Goal: Task Accomplishment & Management: Complete application form

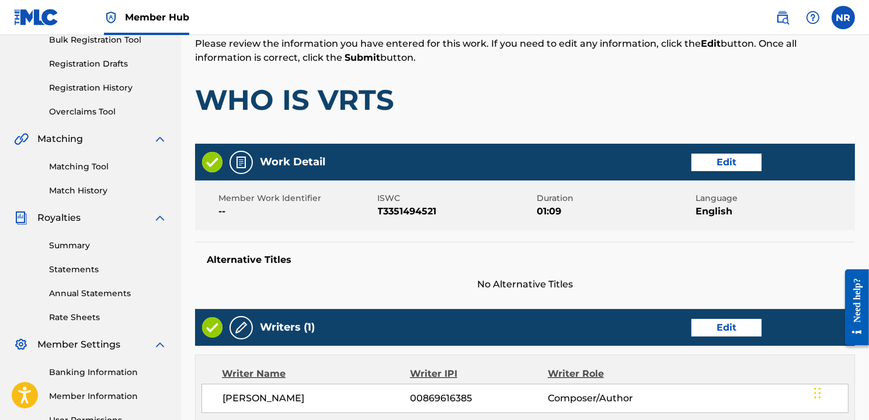
scroll to position [177, 0]
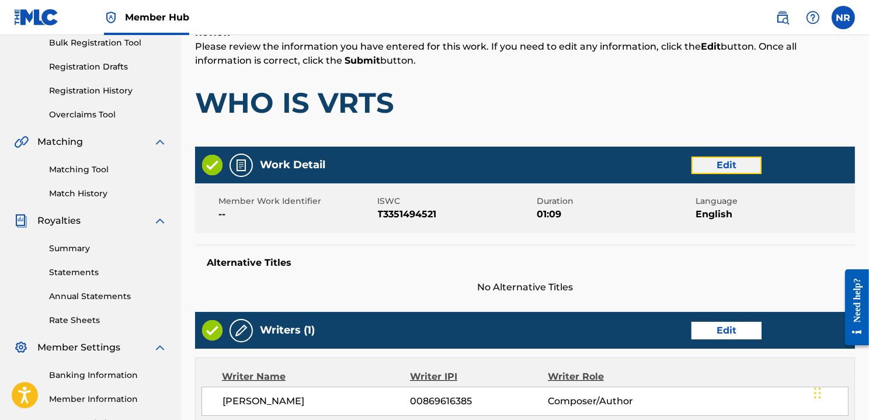
click at [703, 166] on button "Edit" at bounding box center [726, 166] width 70 height 18
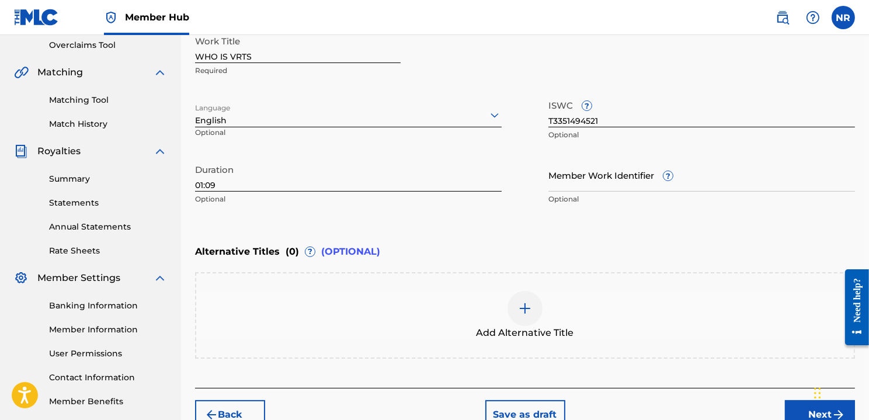
scroll to position [239, 0]
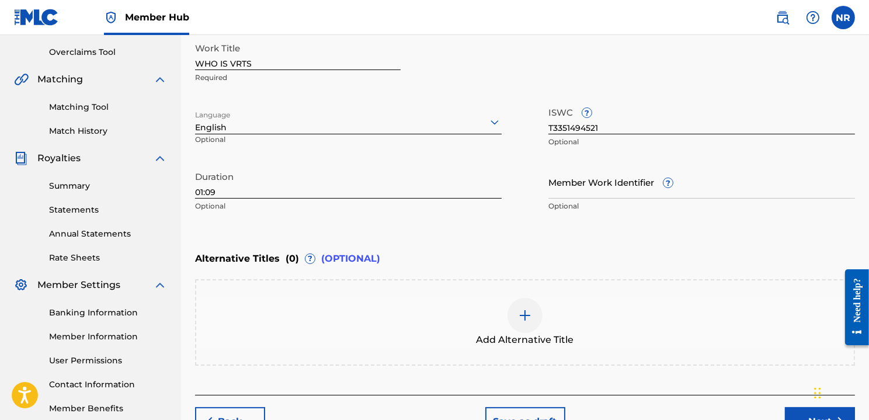
click at [607, 124] on input "T3351494521" at bounding box center [701, 117] width 307 height 33
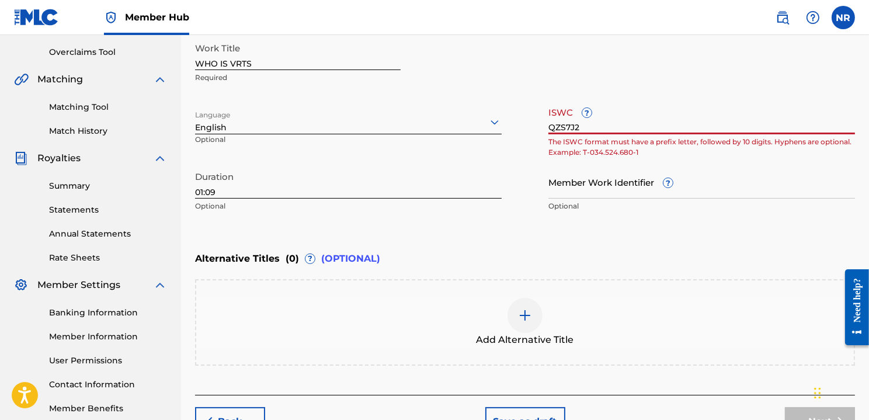
type input "QZS7J25"
click at [607, 124] on input "QZS7J25" at bounding box center [701, 117] width 307 height 33
type input "T3351494521"
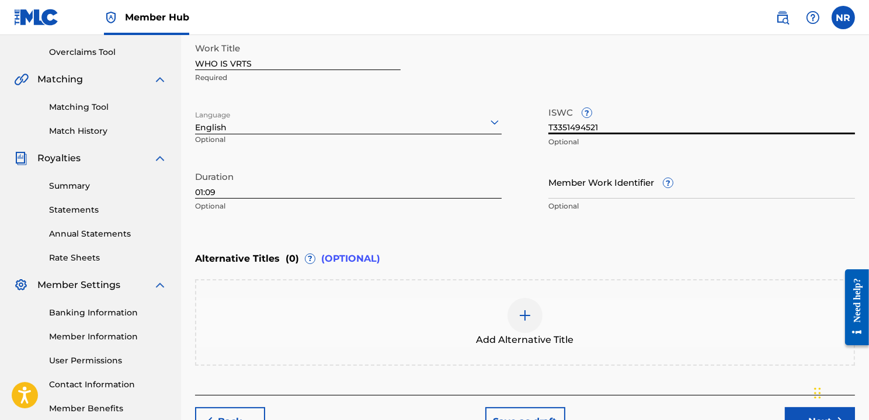
click at [623, 76] on div "Work Title WHO IS VRTS Required" at bounding box center [525, 63] width 660 height 53
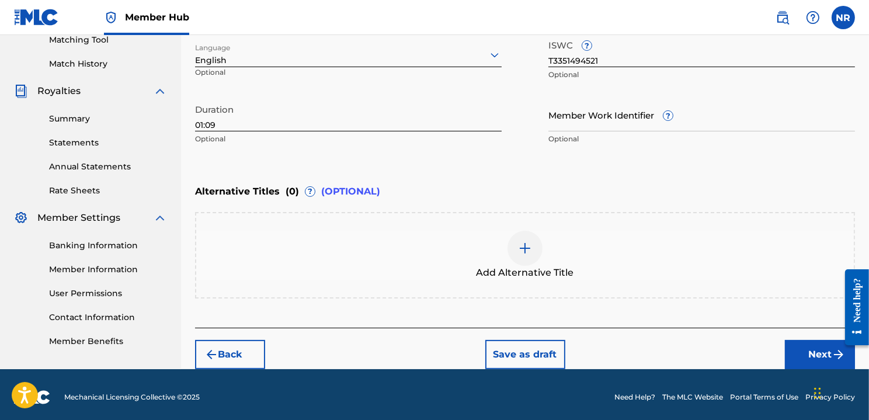
scroll to position [311, 0]
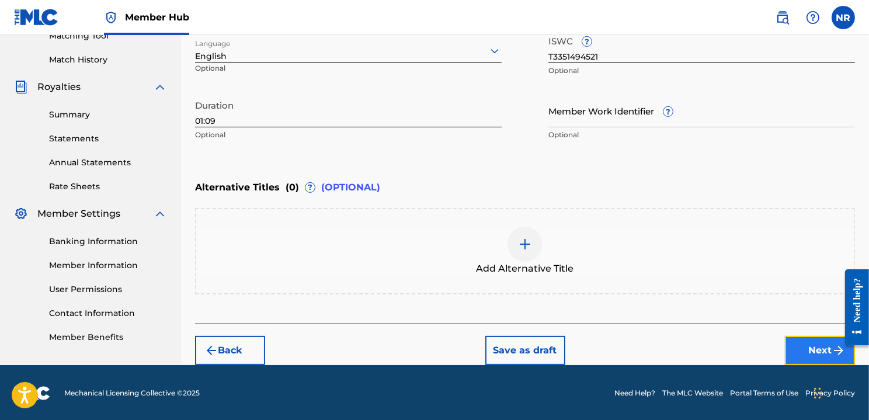
click at [816, 345] on button "Next" at bounding box center [820, 350] width 70 height 29
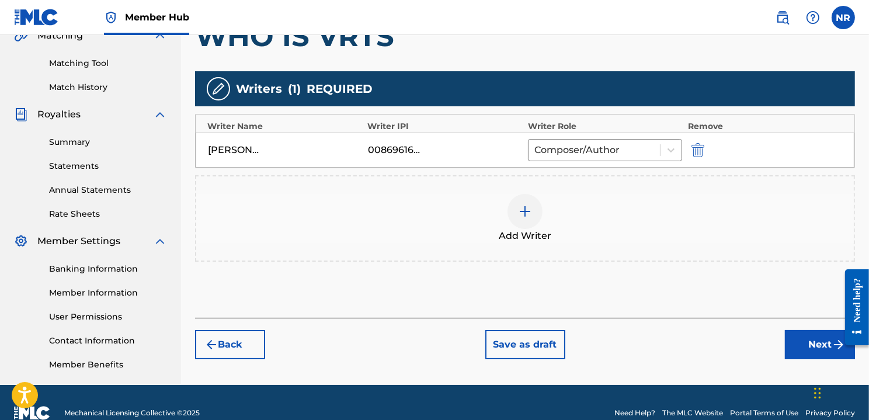
scroll to position [292, 0]
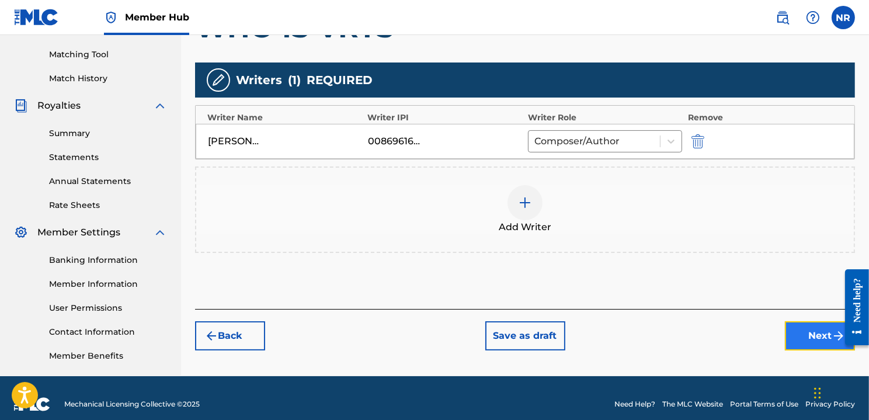
click at [816, 327] on button "Next" at bounding box center [820, 335] width 70 height 29
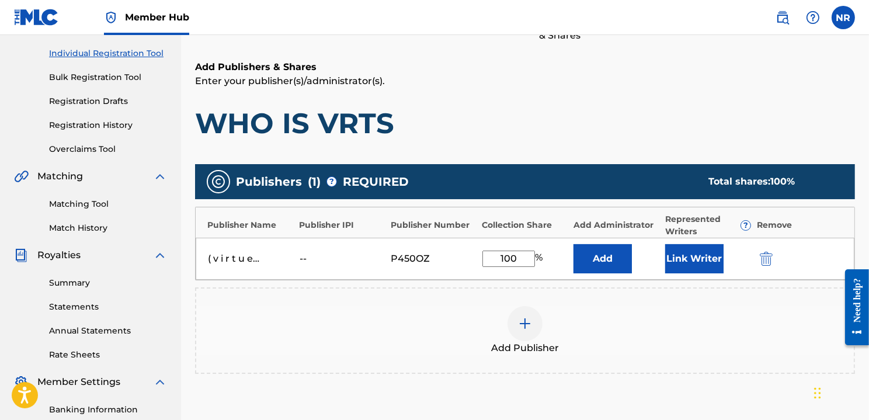
scroll to position [143, 0]
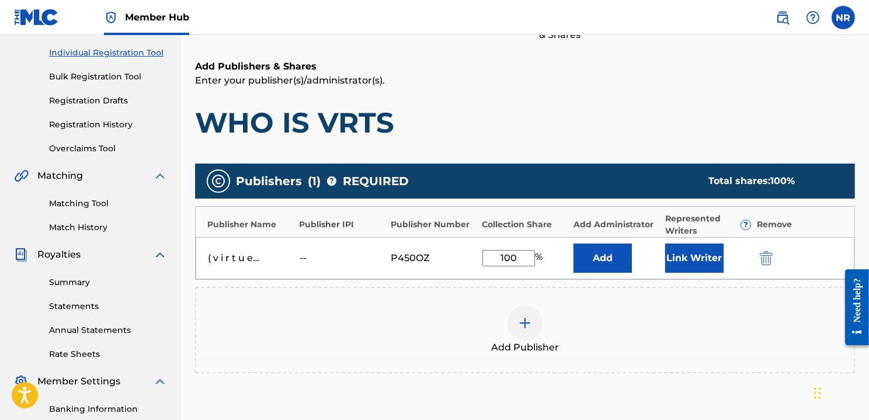
click at [245, 260] on div "( v i r t u e s )" at bounding box center [234, 258] width 53 height 14
click at [306, 257] on div "--" at bounding box center [326, 258] width 53 height 14
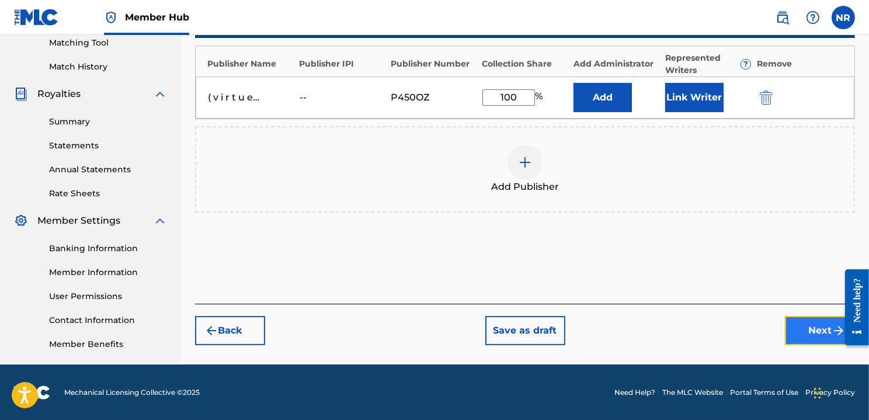
click at [820, 328] on button "Next" at bounding box center [820, 330] width 70 height 29
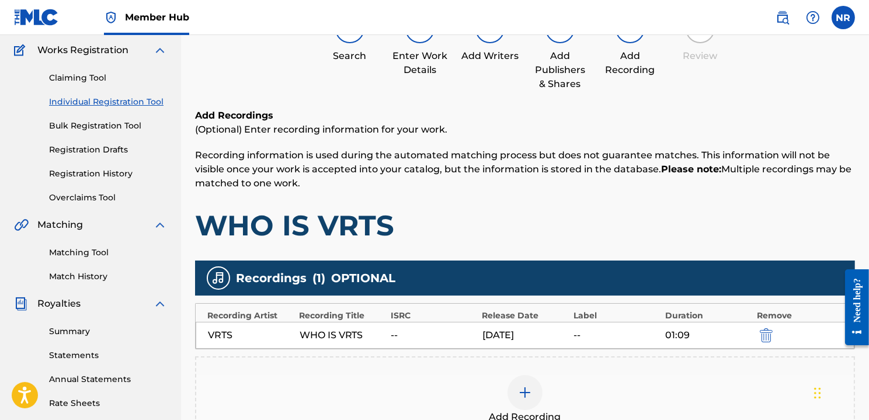
scroll to position [104, 0]
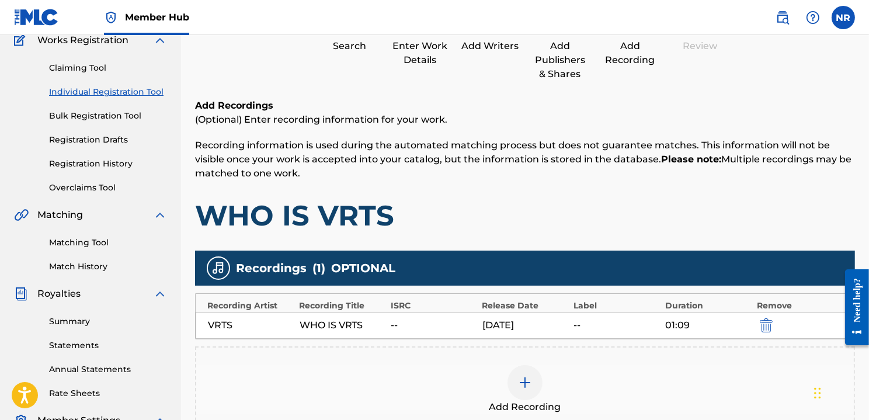
click at [604, 326] on div "--" at bounding box center [616, 325] width 86 height 14
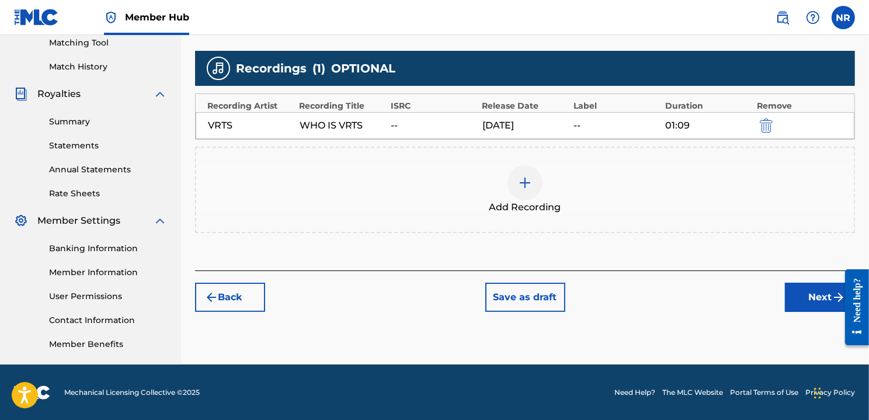
click at [288, 127] on div "VRTS" at bounding box center [251, 126] width 86 height 14
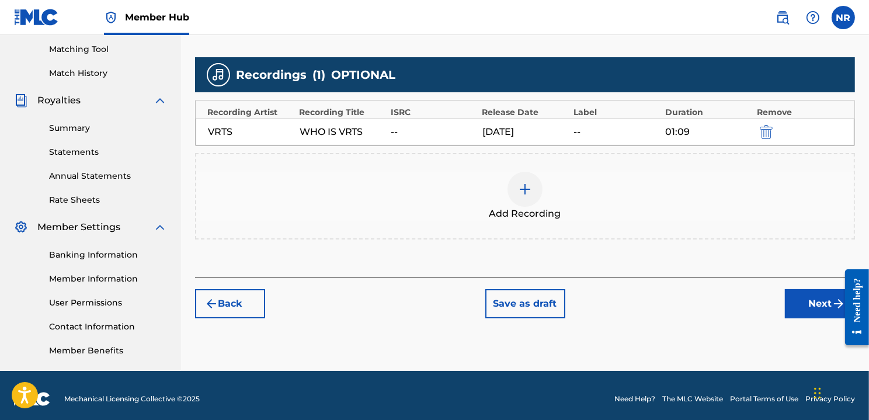
scroll to position [298, 0]
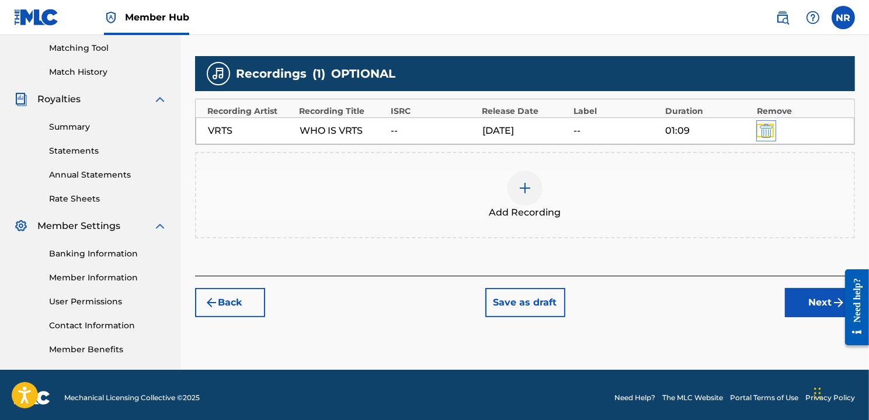
click at [767, 128] on img "submit" at bounding box center [766, 131] width 13 height 14
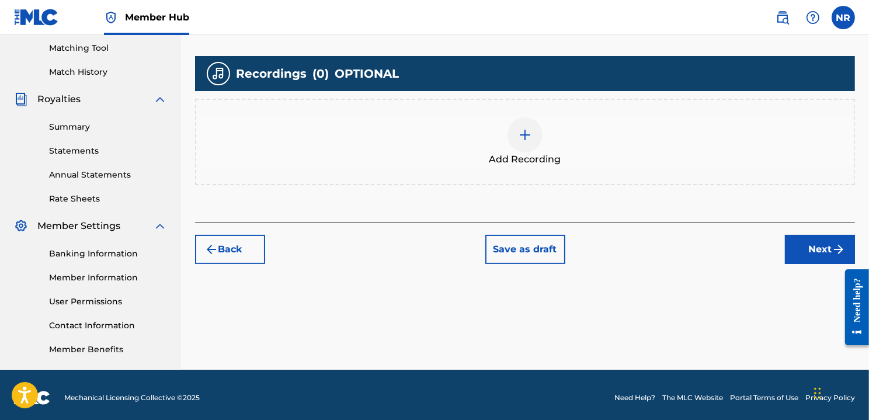
click at [562, 75] on div "Recordings ( 0 ) OPTIONAL" at bounding box center [525, 73] width 660 height 35
click at [536, 125] on div at bounding box center [524, 134] width 35 height 35
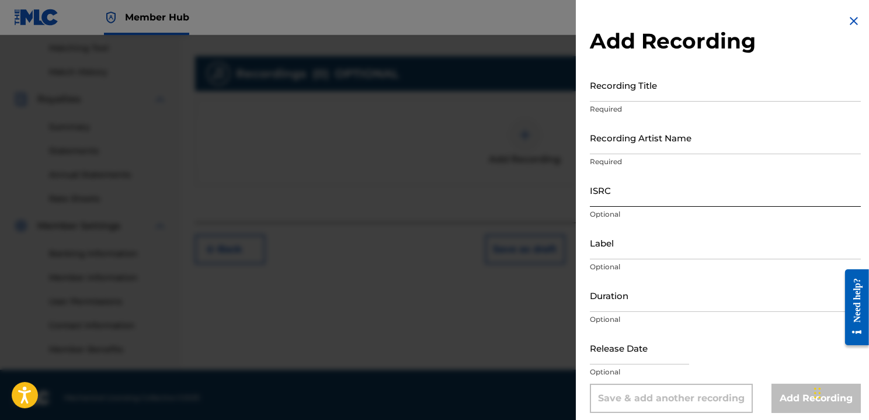
click at [672, 201] on input "ISRC" at bounding box center [725, 189] width 271 height 33
paste input "QZS7J2549389"
type input "QZS7J2549389"
click at [688, 136] on input "Recording Artist Name" at bounding box center [725, 137] width 271 height 33
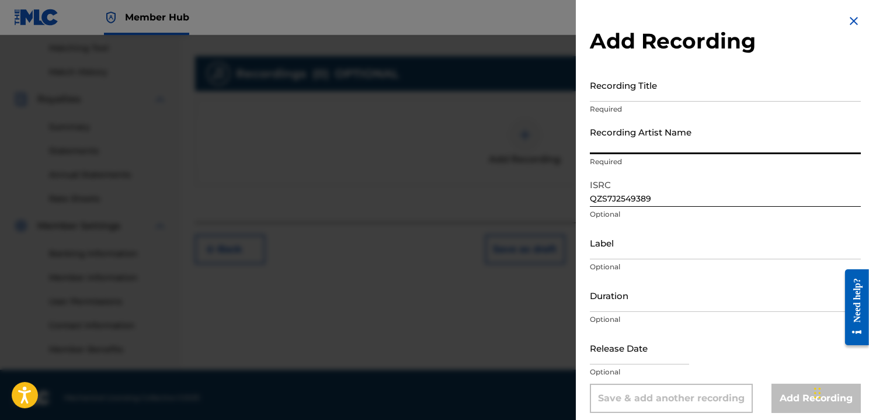
type input "VRTS"
click at [673, 93] on input "Recording Title" at bounding box center [725, 84] width 271 height 33
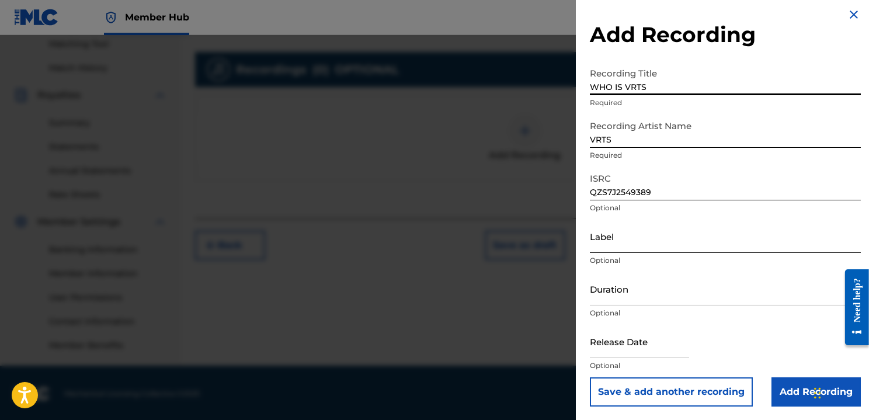
scroll to position [304, 0]
type input "WHO IS VRTS"
click at [708, 282] on input "Duration" at bounding box center [725, 288] width 271 height 33
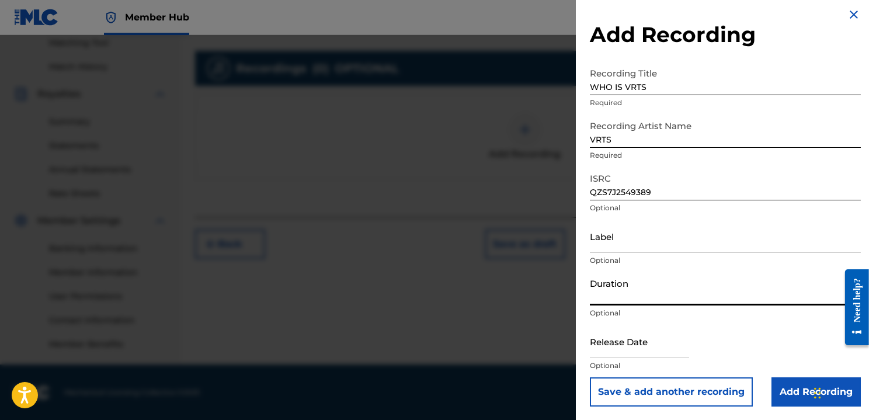
type input "01:09"
click at [654, 338] on input "text" at bounding box center [639, 341] width 99 height 33
select select "8"
select select "2025"
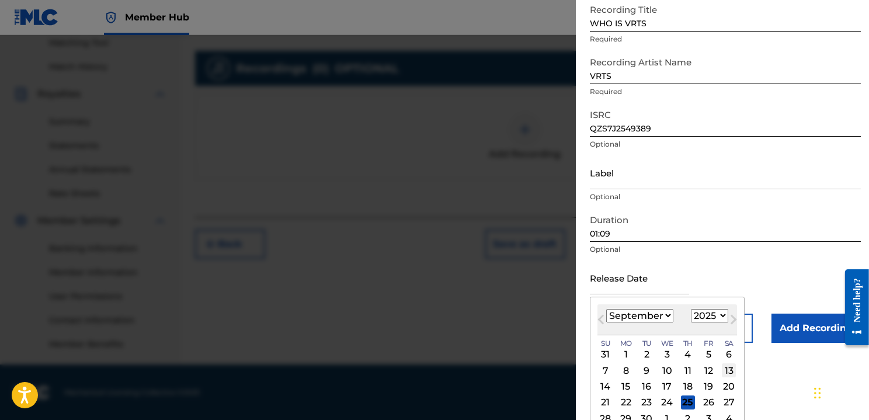
scroll to position [78, 0]
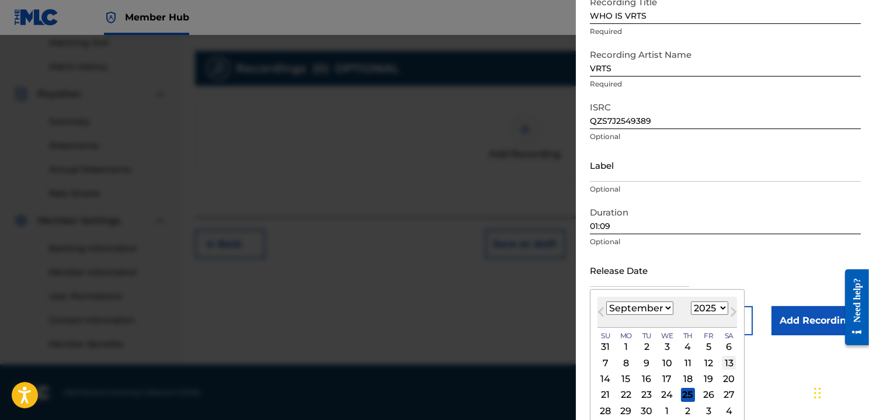
type input "[DATE]"
click at [705, 377] on div "19" at bounding box center [708, 379] width 14 height 14
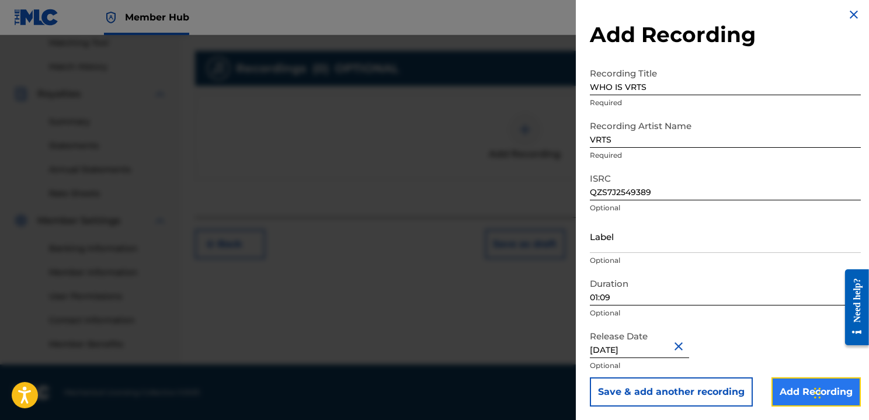
click at [801, 389] on input "Add Recording" at bounding box center [815, 391] width 89 height 29
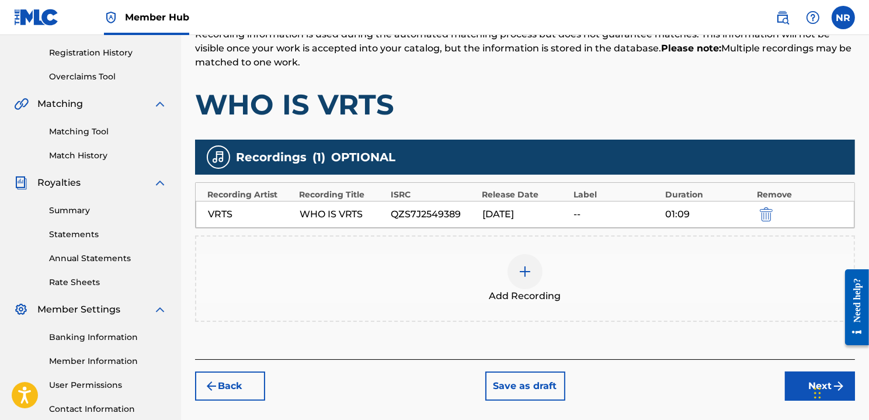
scroll to position [220, 0]
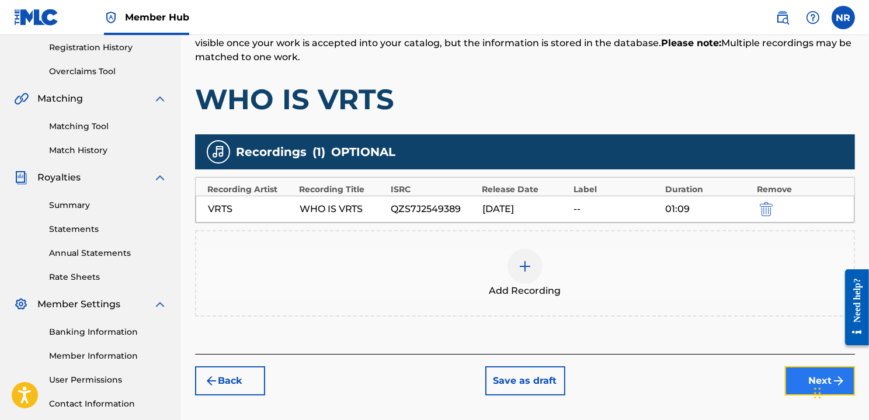
click at [796, 381] on button "Next" at bounding box center [820, 380] width 70 height 29
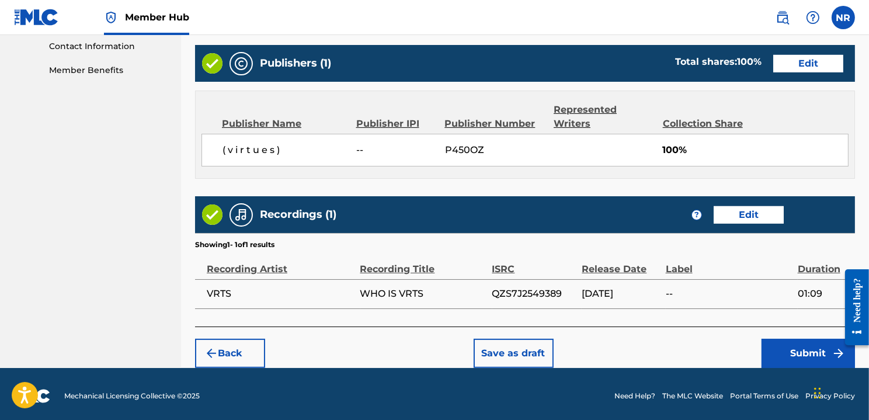
scroll to position [579, 0]
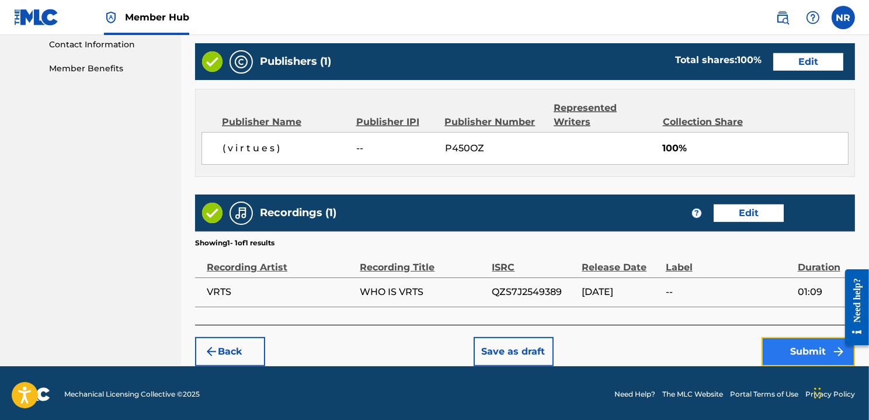
click at [776, 346] on button "Submit" at bounding box center [807, 351] width 93 height 29
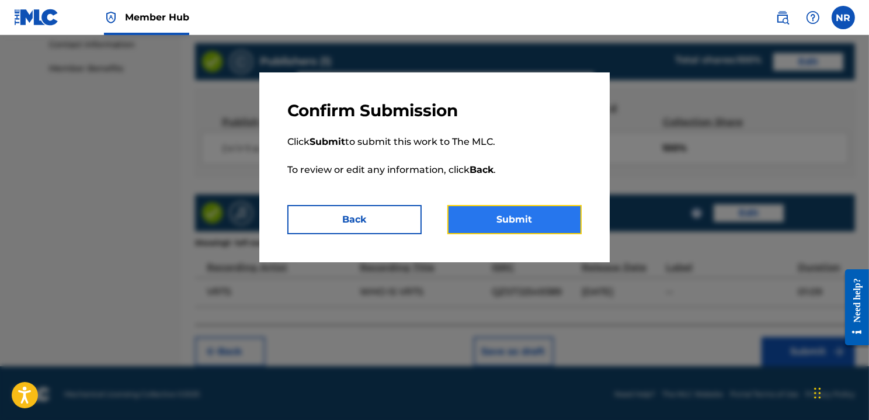
click at [532, 215] on button "Submit" at bounding box center [514, 219] width 134 height 29
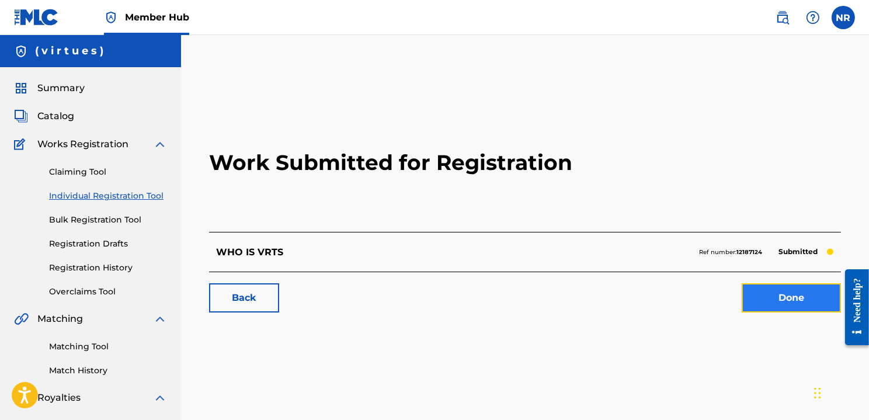
click at [755, 296] on link "Done" at bounding box center [791, 297] width 99 height 29
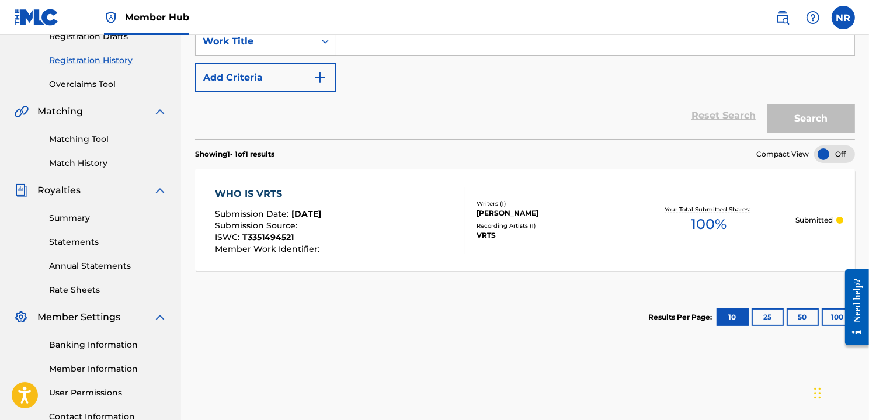
scroll to position [220, 0]
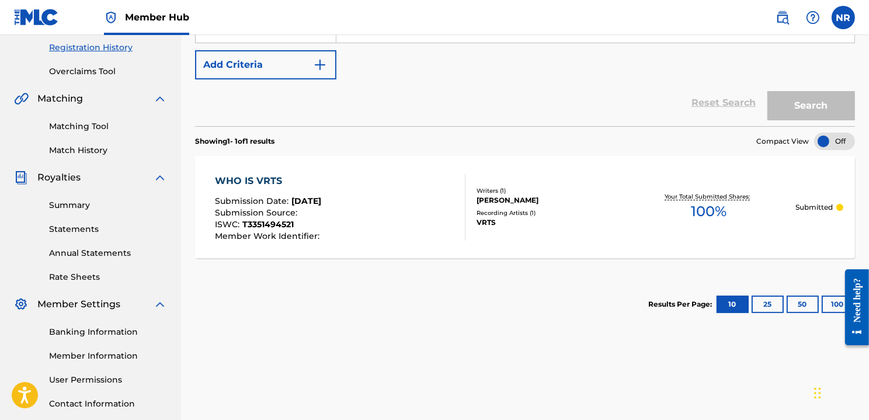
click at [366, 201] on div "WHO IS VRTS Submission Date : [DATE] Submission Source : ISWC : T3351494521 Mem…" at bounding box center [340, 207] width 251 height 67
